Goal: Task Accomplishment & Management: Manage account settings

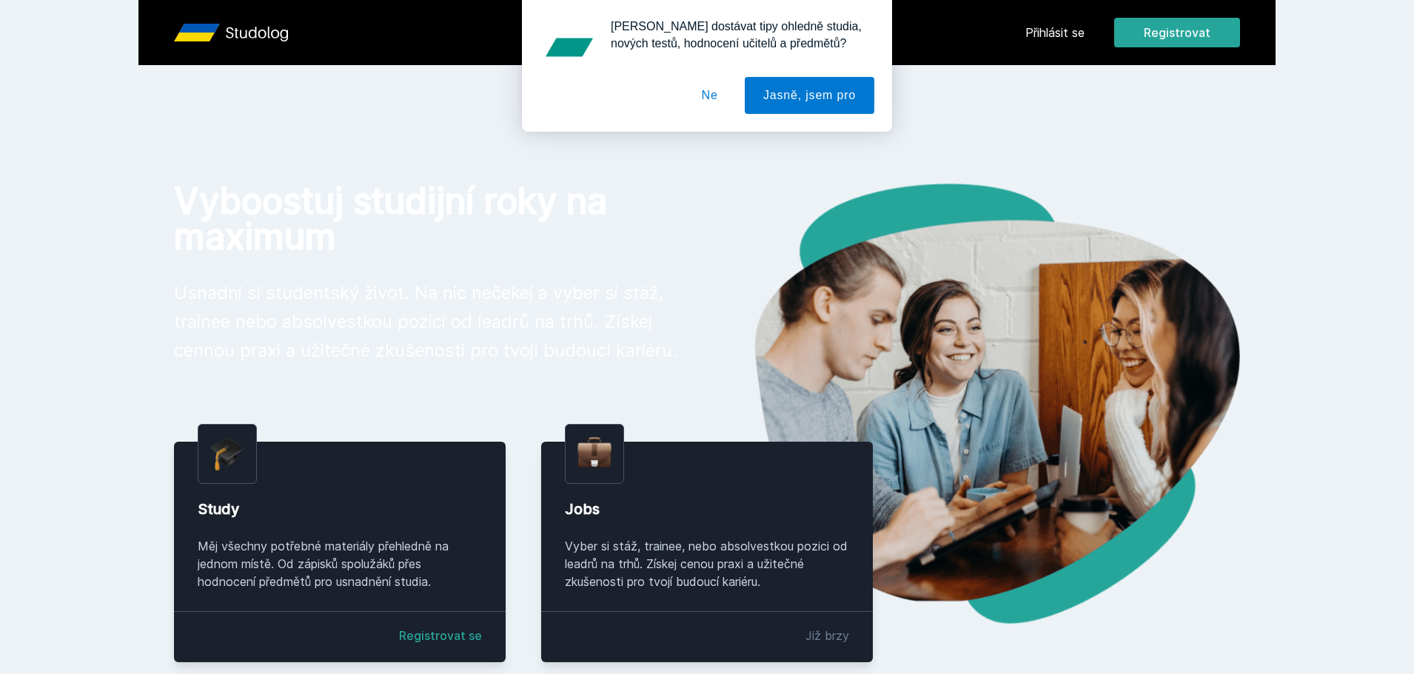
click at [1056, 33] on div "[PERSON_NAME] dostávat tipy ohledně studia, nových testů, hodnocení učitelů a p…" at bounding box center [707, 66] width 1414 height 132
click at [710, 99] on button "Ne" at bounding box center [709, 95] width 53 height 37
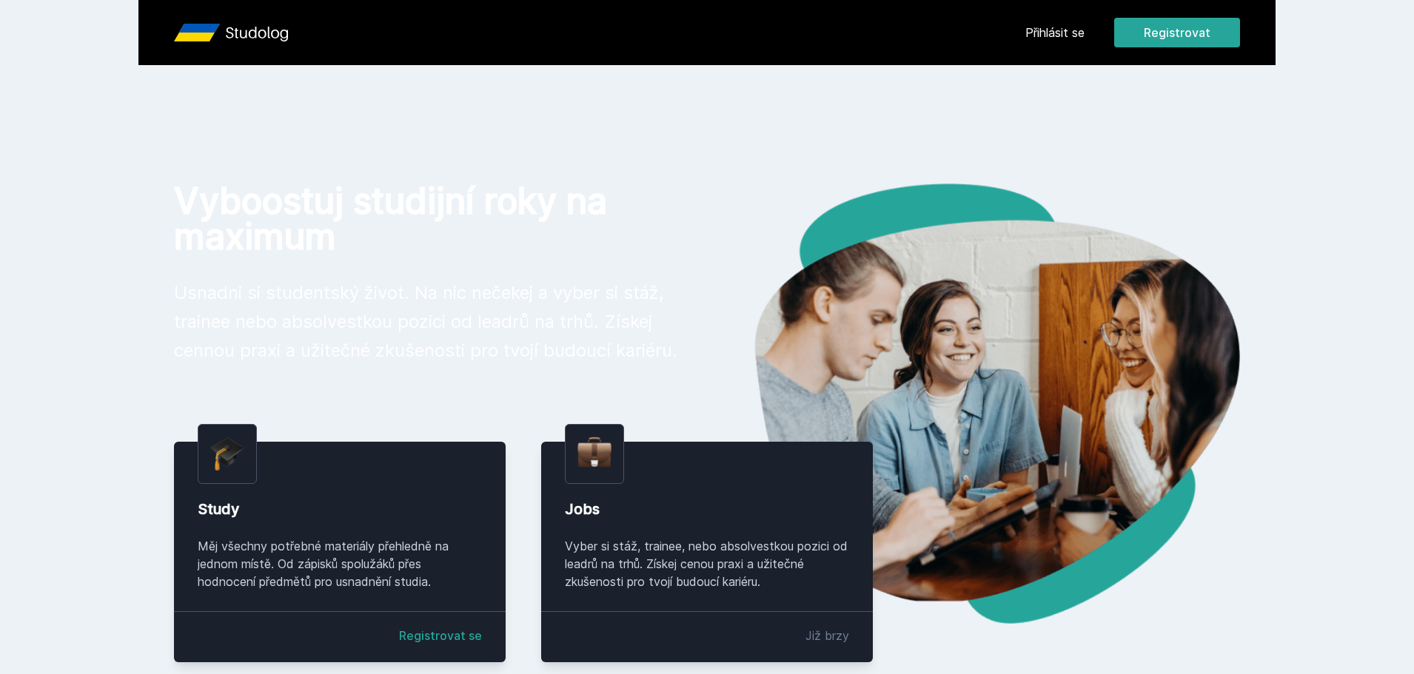
click at [1062, 28] on link "Přihlásit se" at bounding box center [1054, 33] width 59 height 18
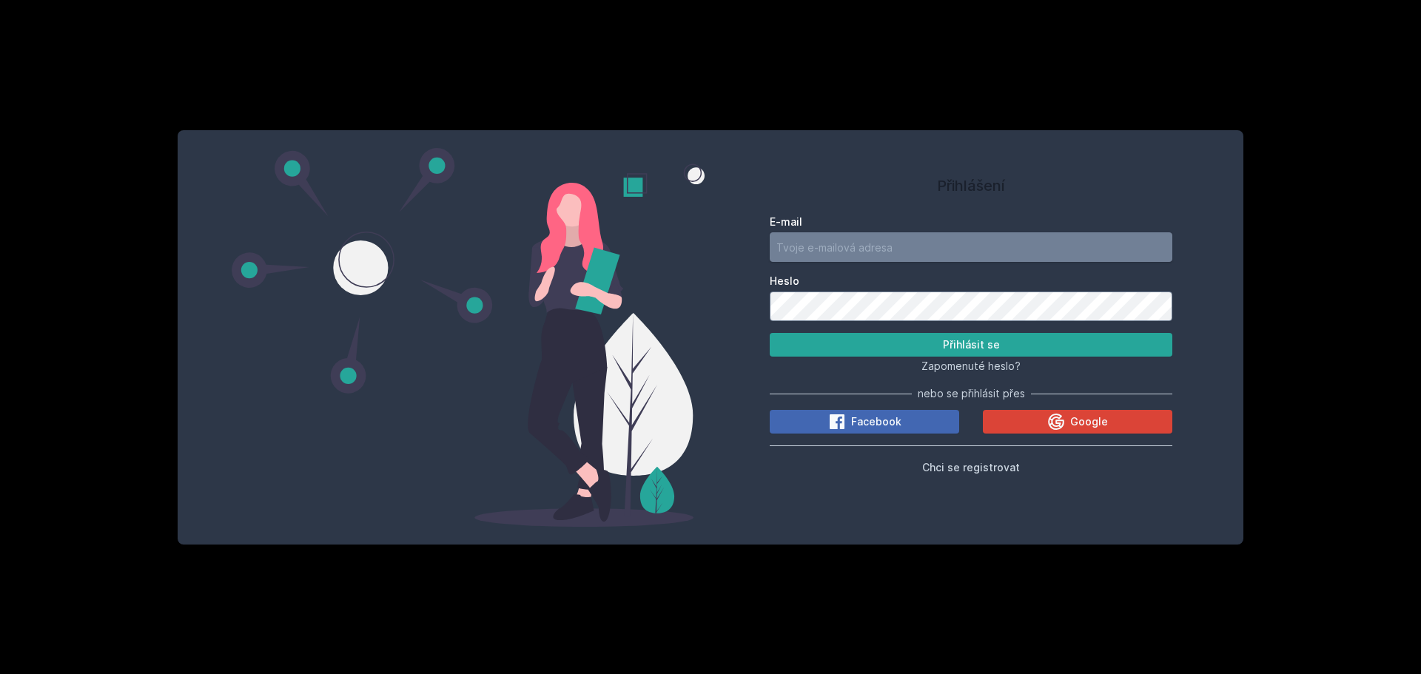
click at [829, 259] on input "E-mail" at bounding box center [971, 247] width 403 height 30
click at [1063, 417] on icon at bounding box center [1056, 422] width 16 height 16
